Goal: Task Accomplishment & Management: Manage account settings

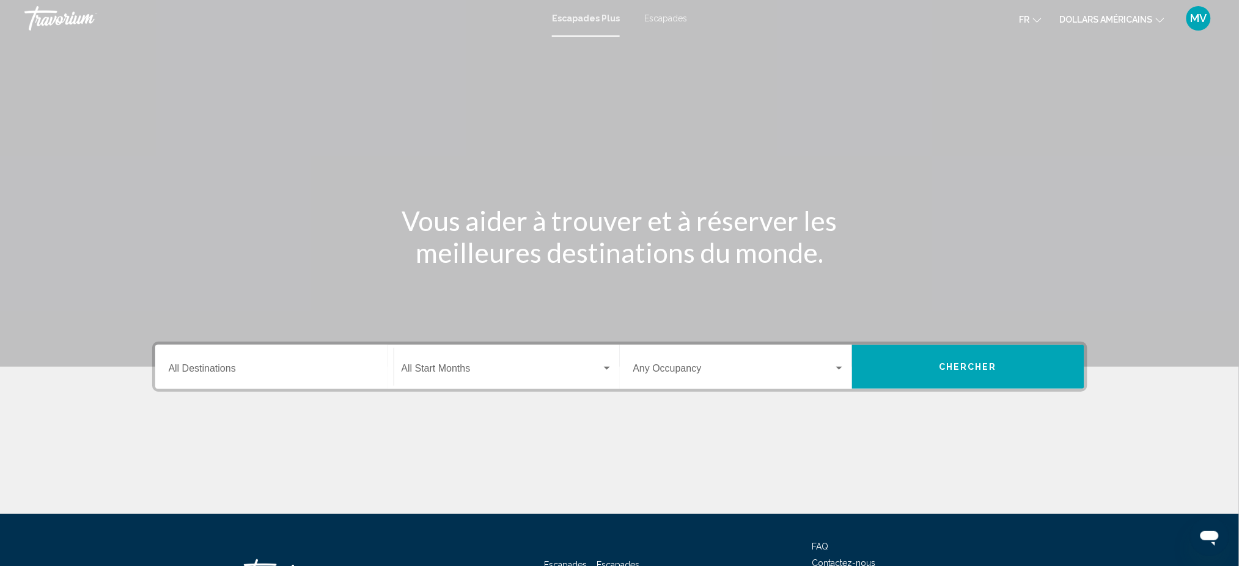
click at [1191, 17] on font "MV" at bounding box center [1199, 18] width 17 height 13
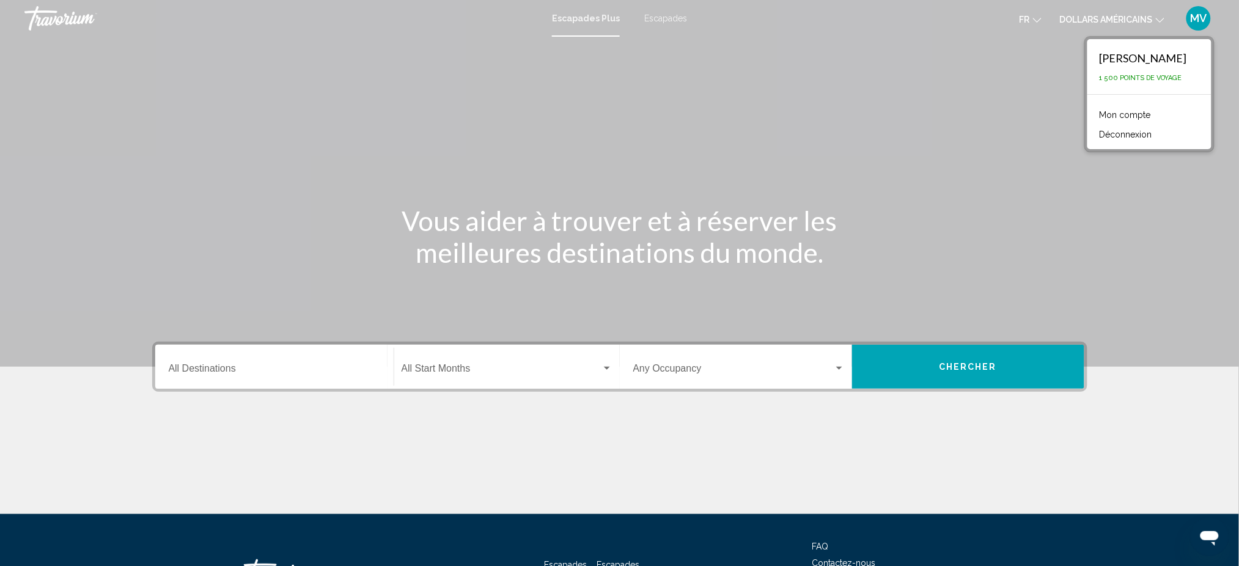
click at [1126, 76] on font "1 500 points de voyage" at bounding box center [1141, 78] width 83 height 8
click at [1130, 114] on font "Mon compte" at bounding box center [1125, 115] width 51 height 10
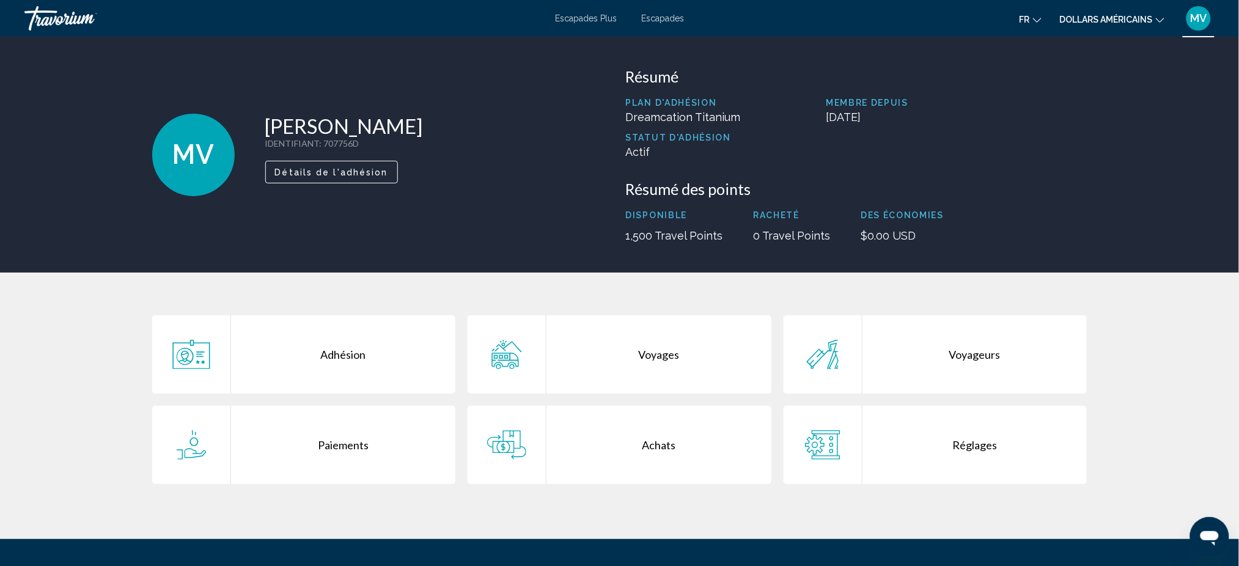
click at [962, 361] on div "Voyageurs" at bounding box center [974, 354] width 225 height 78
click at [344, 351] on div "Adhésion" at bounding box center [343, 354] width 225 height 78
click at [368, 441] on div "Paiements" at bounding box center [343, 445] width 225 height 78
click at [664, 447] on div "Achats" at bounding box center [658, 445] width 225 height 78
click at [980, 446] on div "Réglages" at bounding box center [974, 445] width 225 height 78
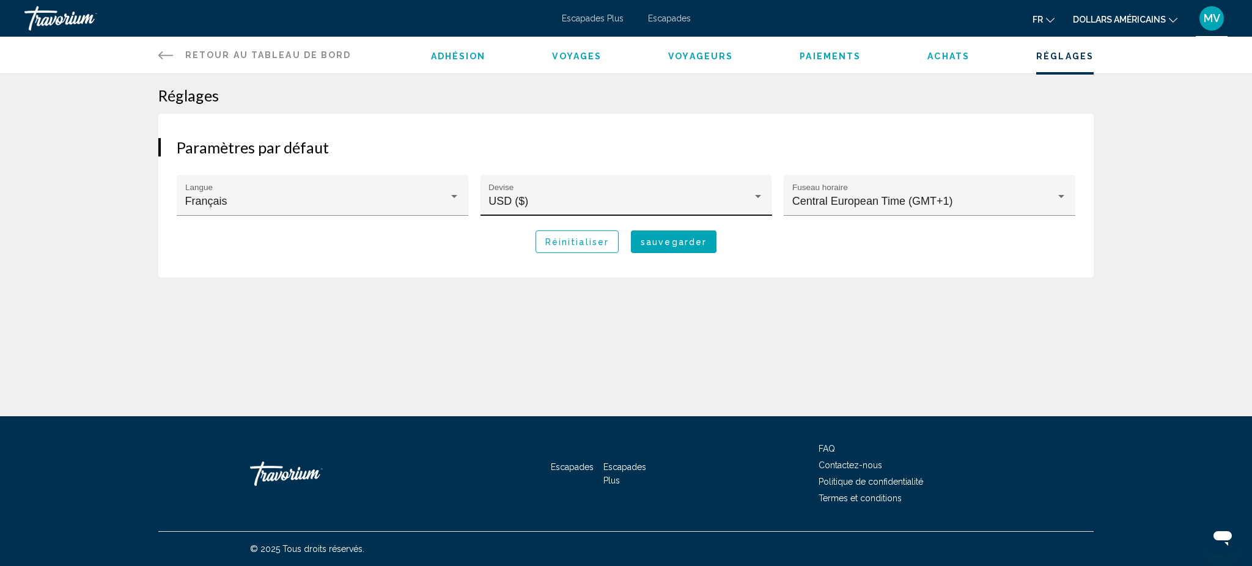
click at [748, 192] on div "USD ($) Devise" at bounding box center [625, 199] width 275 height 32
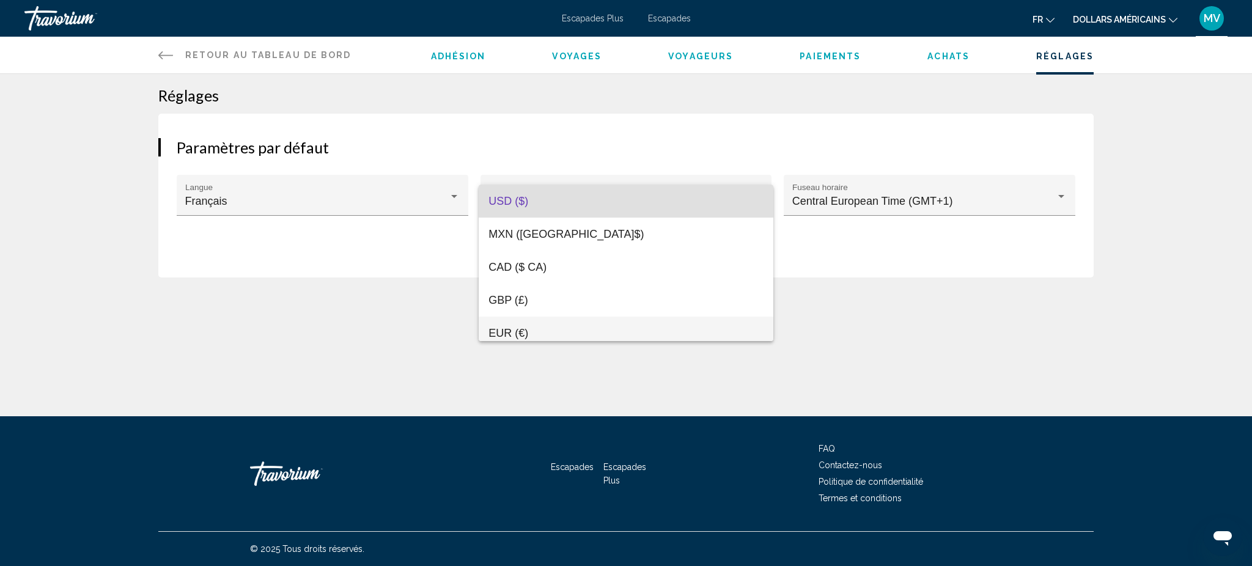
click at [515, 329] on font "EUR (€)" at bounding box center [508, 333] width 40 height 12
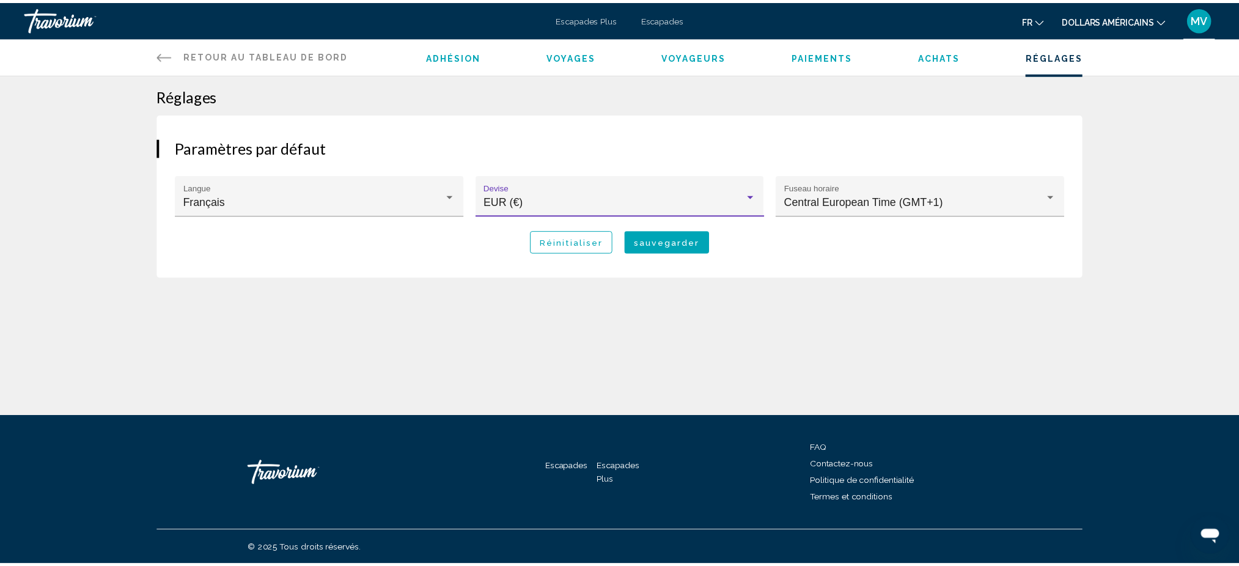
scroll to position [8, 0]
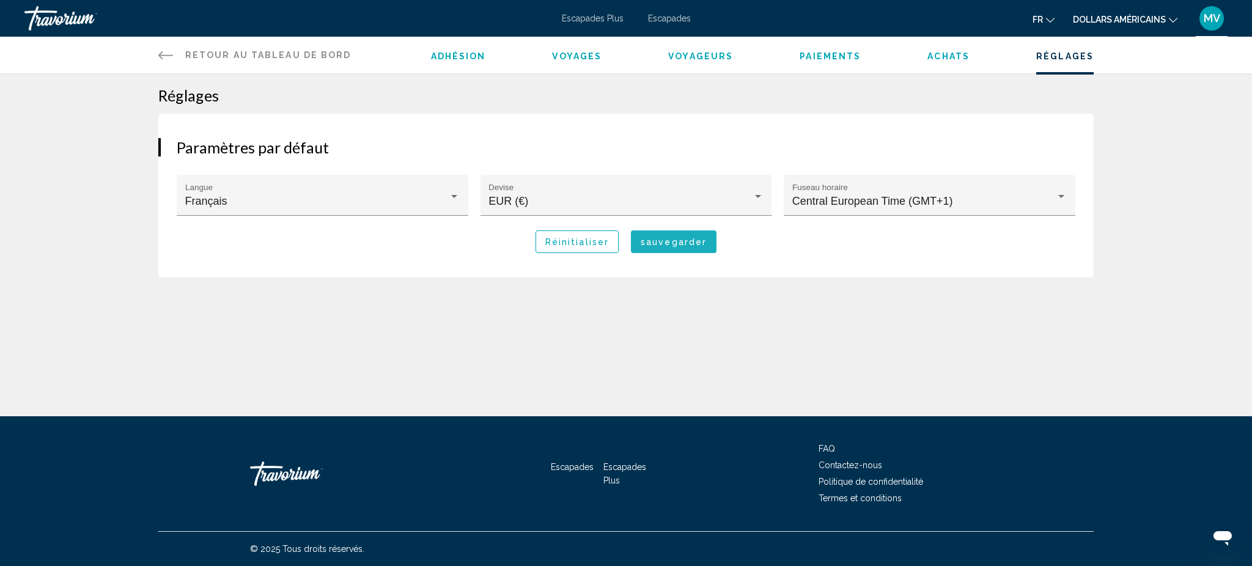
click at [688, 239] on span "sauvegarder" at bounding box center [674, 242] width 66 height 10
